Goal: Transaction & Acquisition: Purchase product/service

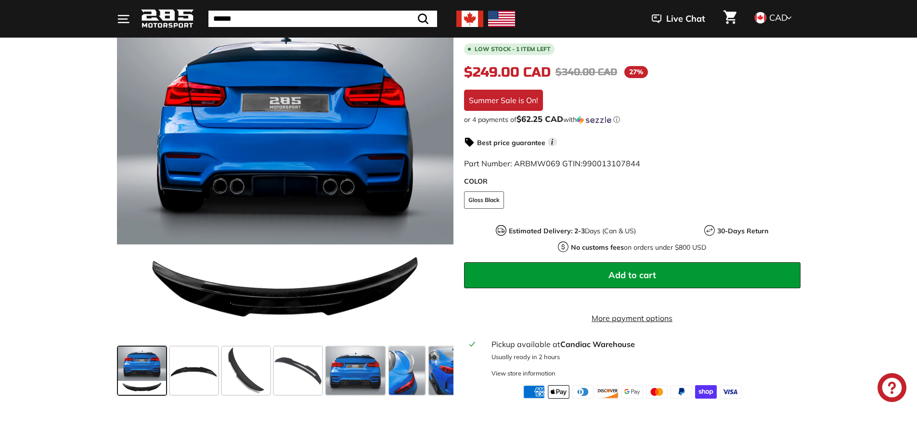
scroll to position [193, 0]
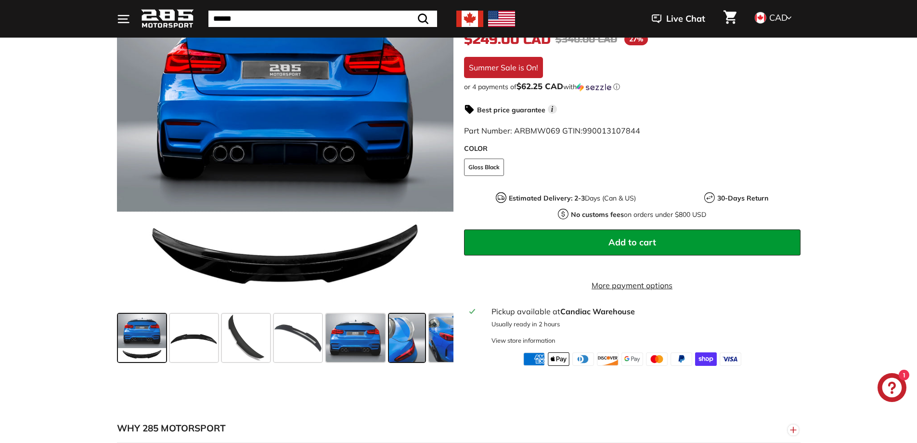
click at [408, 348] on span at bounding box center [407, 337] width 36 height 48
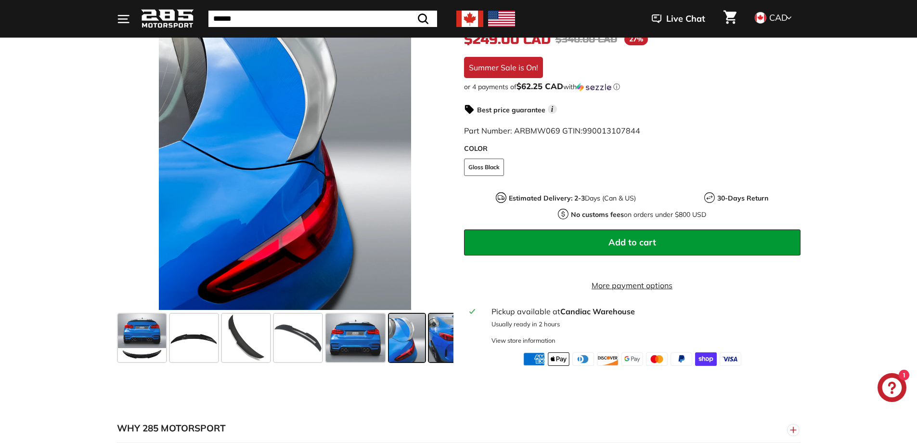
click at [441, 349] on span at bounding box center [461, 337] width 64 height 48
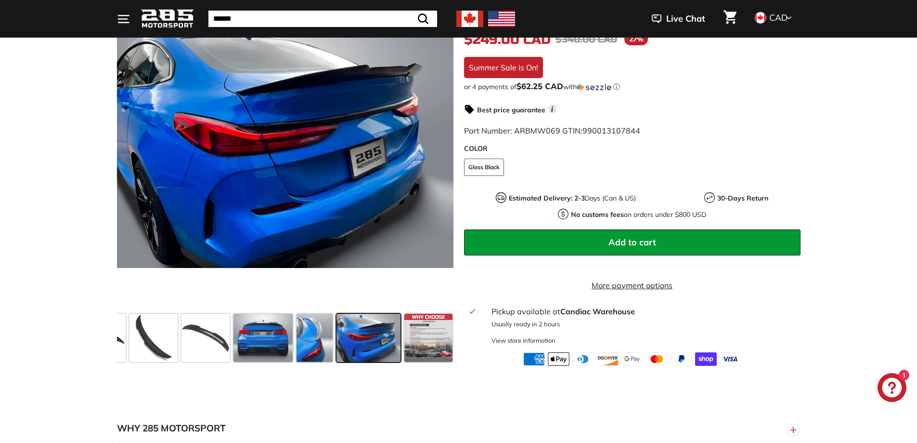
scroll to position [0, 94]
click at [149, 339] on span at bounding box center [152, 337] width 48 height 48
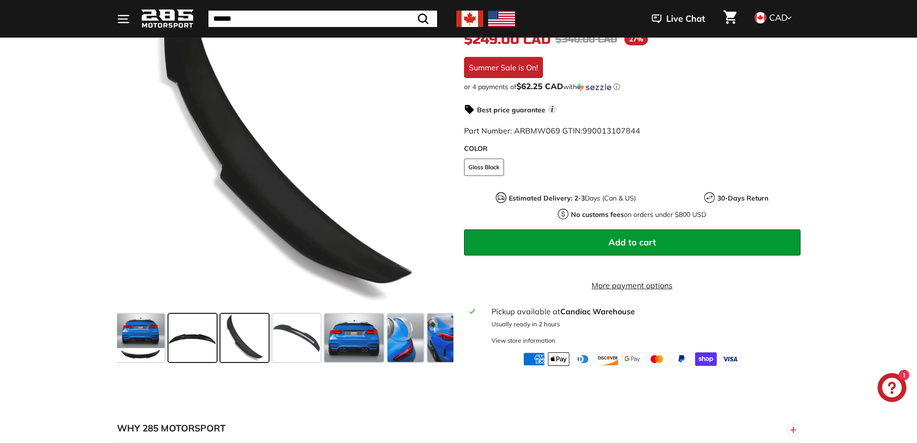
scroll to position [0, 0]
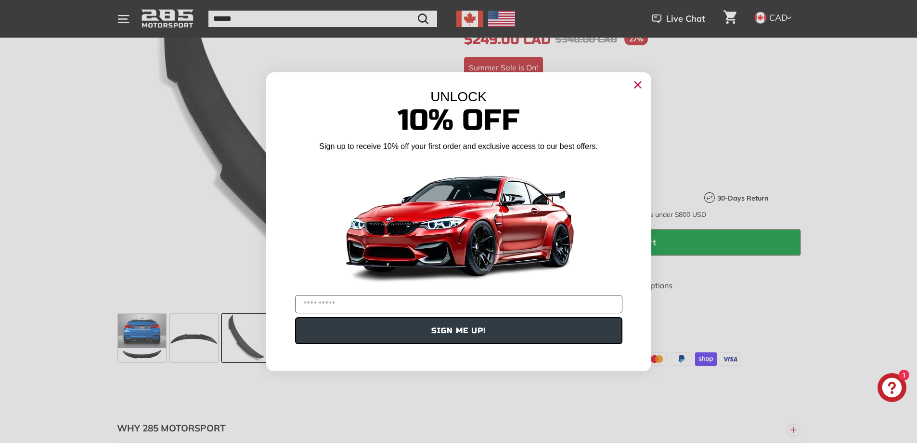
click at [644, 85] on circle "Close dialog" at bounding box center [637, 84] width 14 height 14
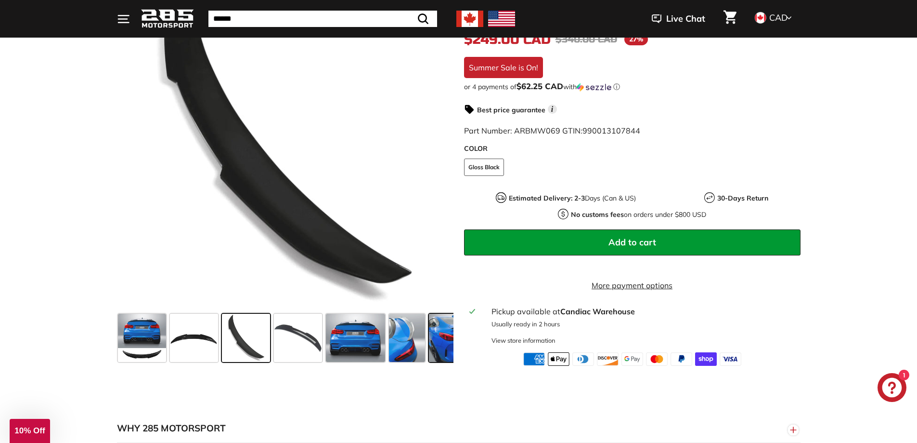
click at [436, 352] on span at bounding box center [461, 337] width 64 height 48
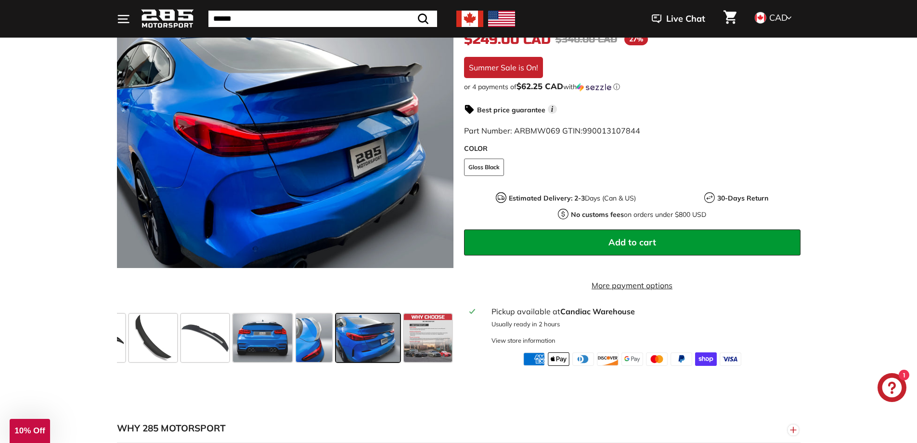
scroll to position [0, 94]
click at [377, 349] on span at bounding box center [367, 337] width 64 height 48
